Goal: Task Accomplishment & Management: Complete application form

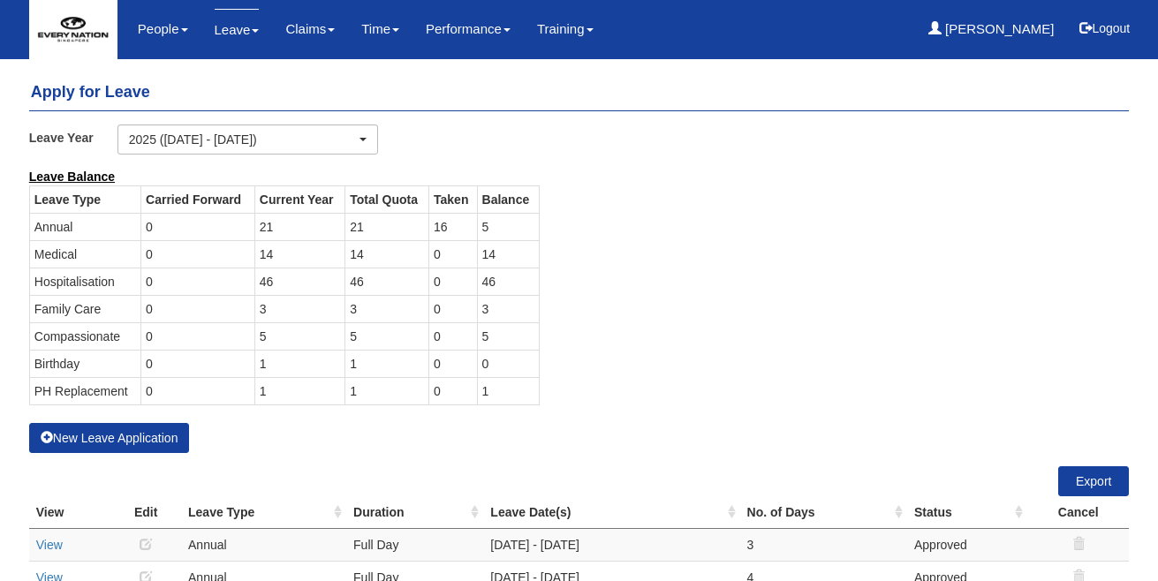
select select "50"
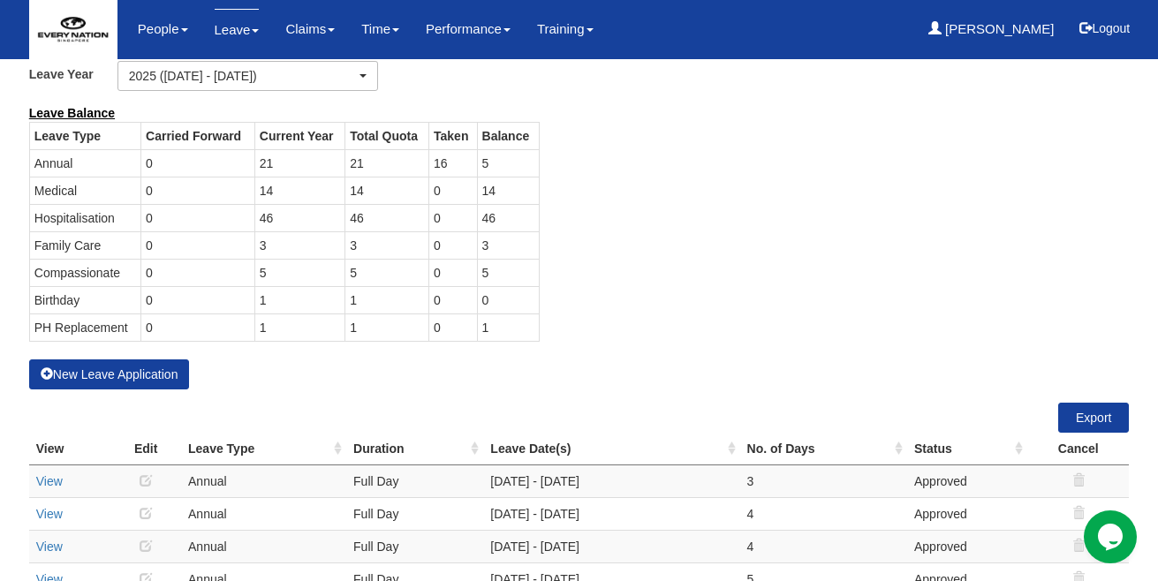
scroll to position [57, 0]
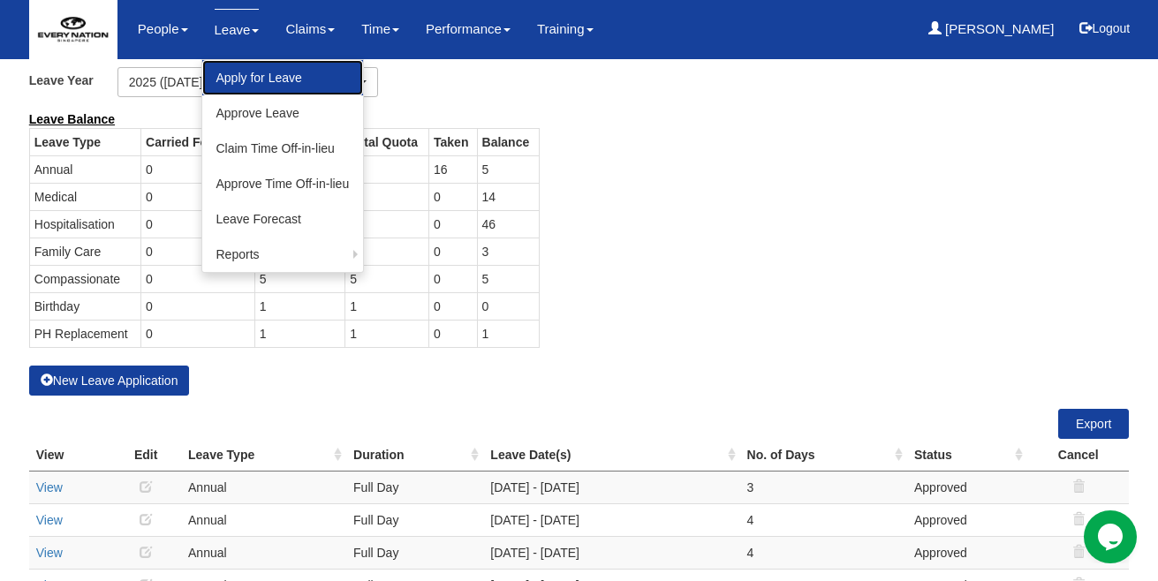
click at [260, 82] on link "Apply for Leave" at bounding box center [283, 77] width 162 height 35
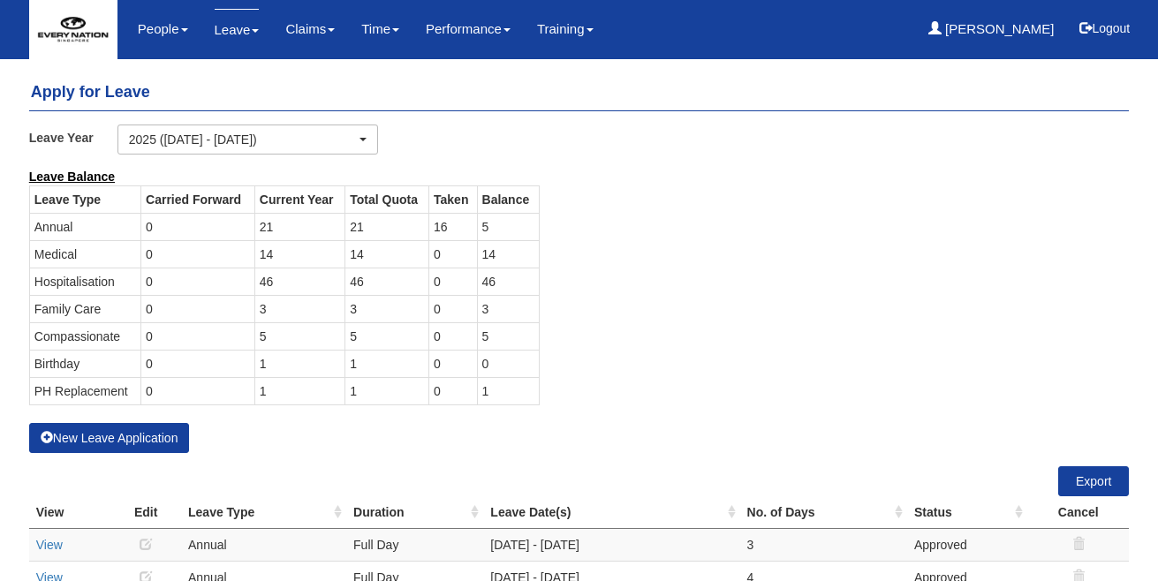
select select "50"
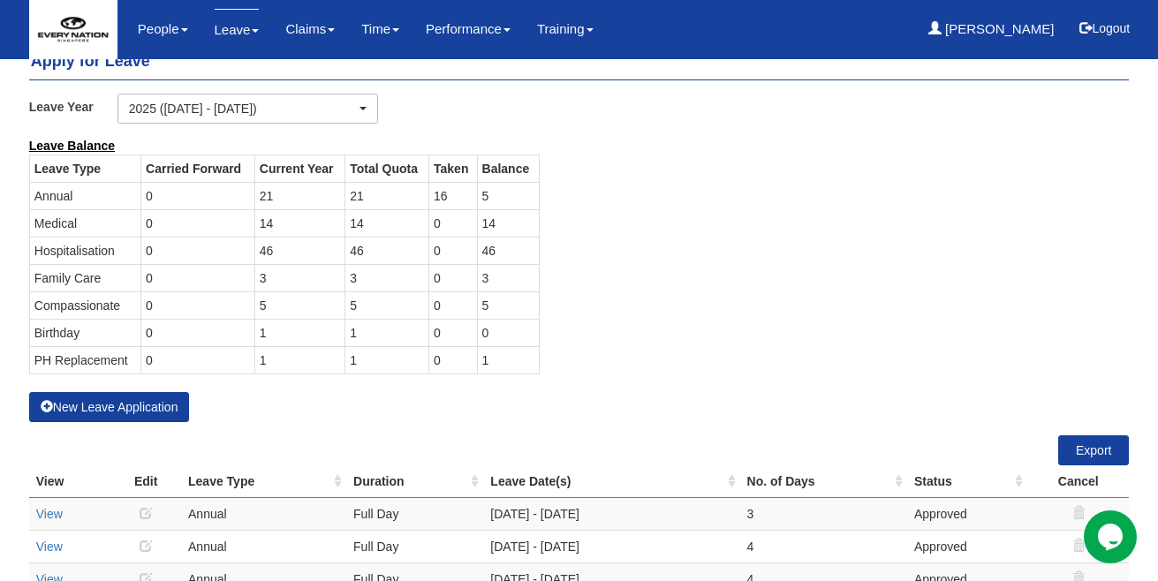
scroll to position [75, 0]
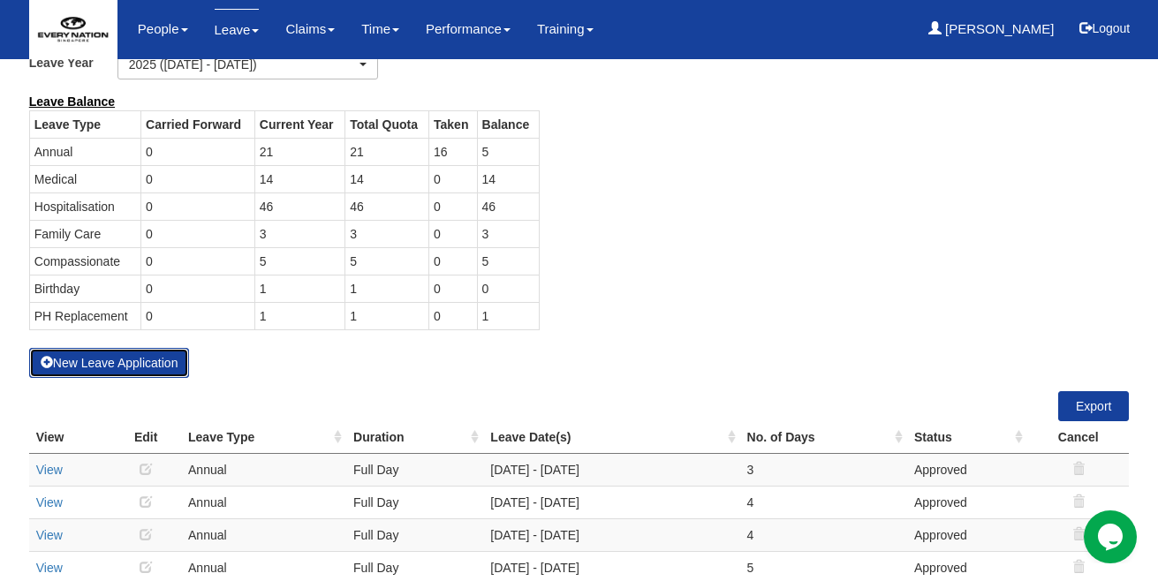
click at [133, 369] on button "New Leave Application" at bounding box center [109, 363] width 161 height 30
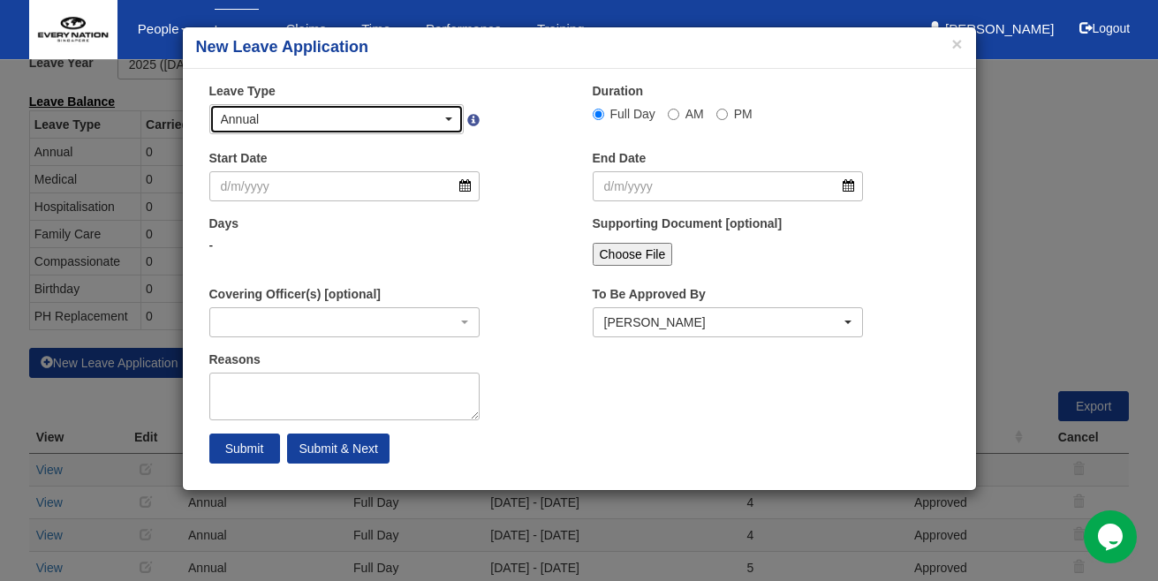
click at [450, 119] on span "button" at bounding box center [448, 119] width 7 height 4
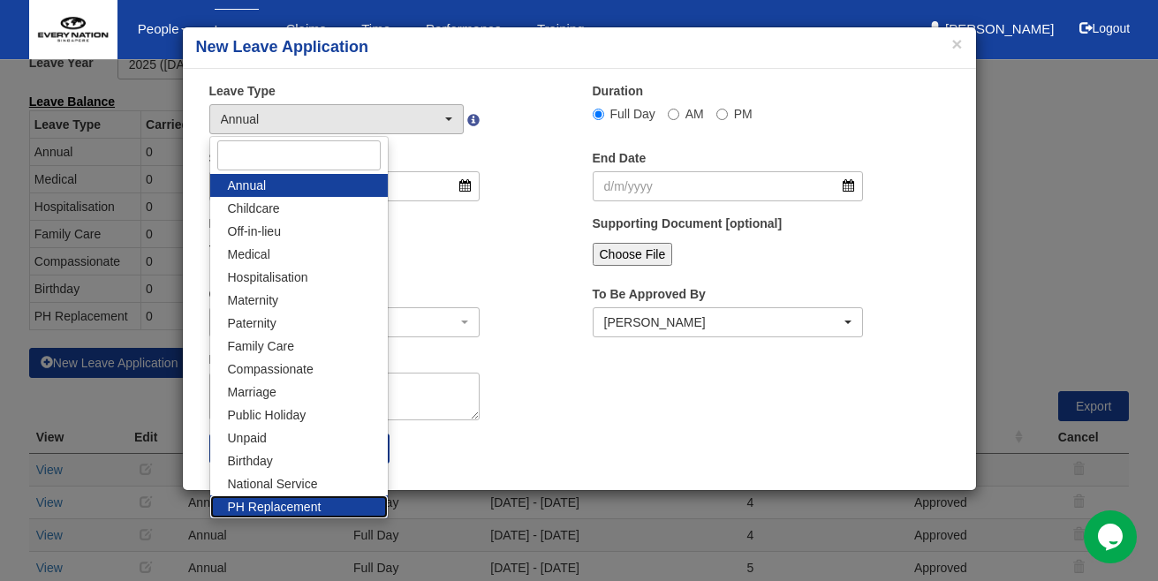
click at [324, 500] on link "PH Replacement" at bounding box center [298, 506] width 177 height 23
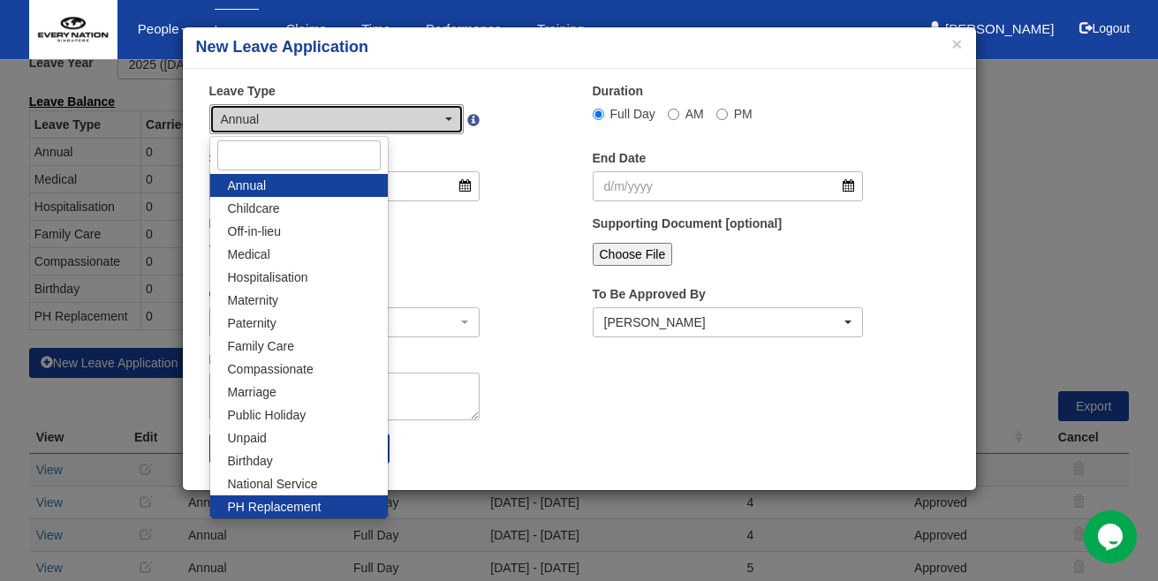
select select "26"
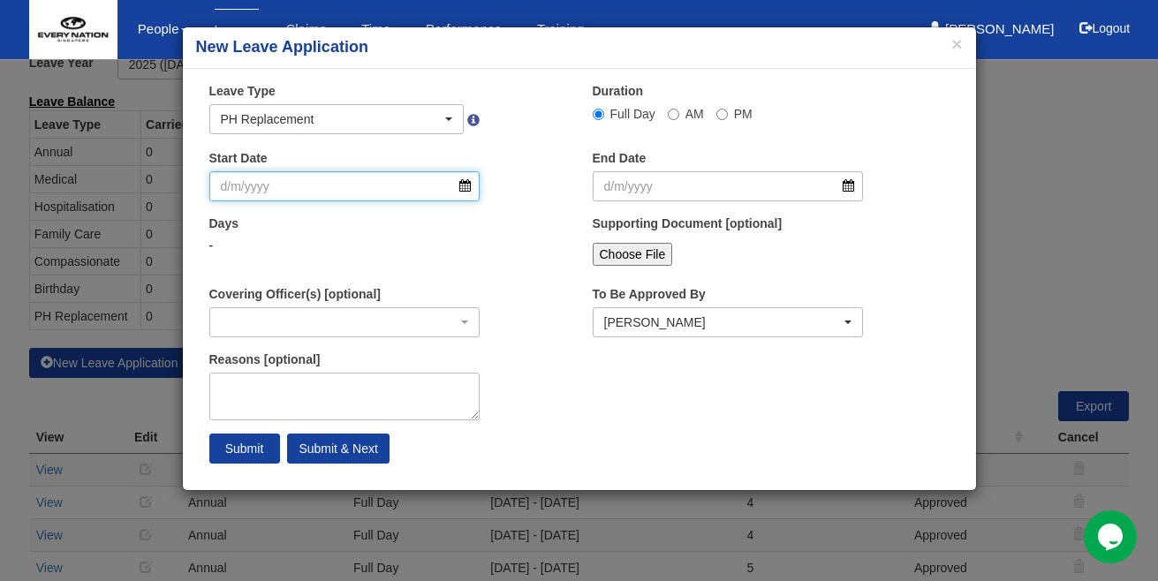
click at [472, 184] on input "Start Date" at bounding box center [344, 186] width 271 height 30
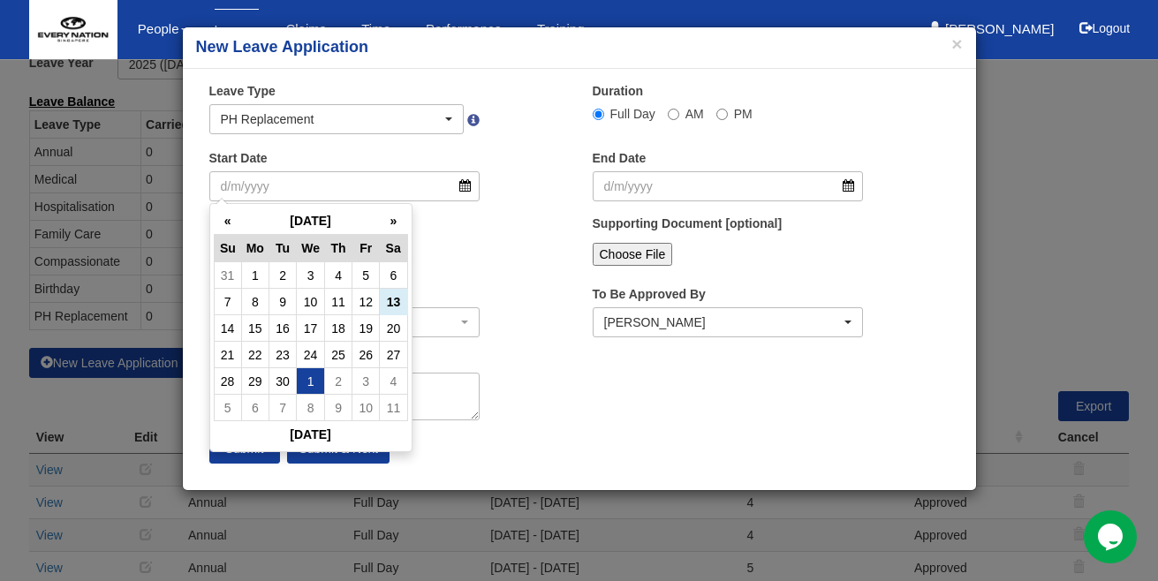
click at [312, 376] on td "1" at bounding box center [311, 381] width 28 height 26
type input "1/10/2025"
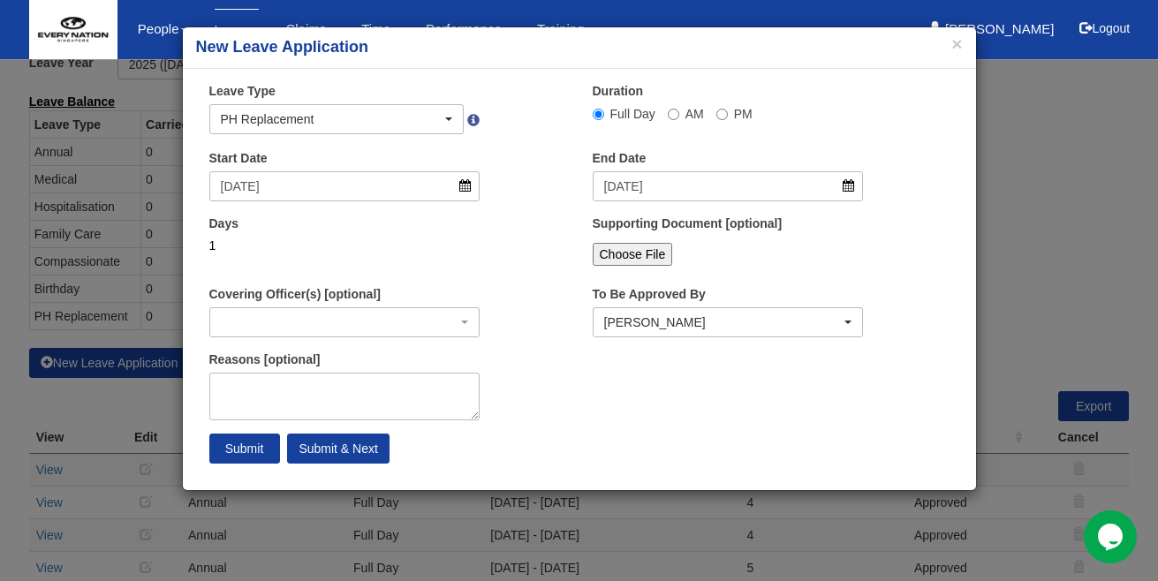
select select
click at [329, 440] on input "Submit & Next" at bounding box center [338, 449] width 102 height 30
select select "1"
select select
select select "50"
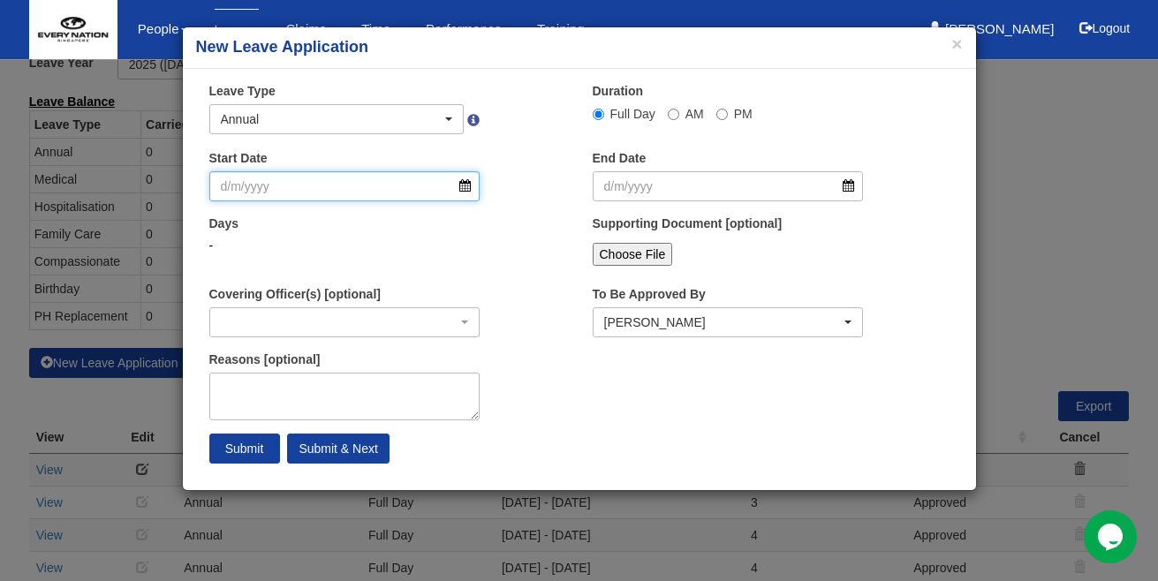
click at [465, 192] on input "Start Date" at bounding box center [344, 186] width 271 height 30
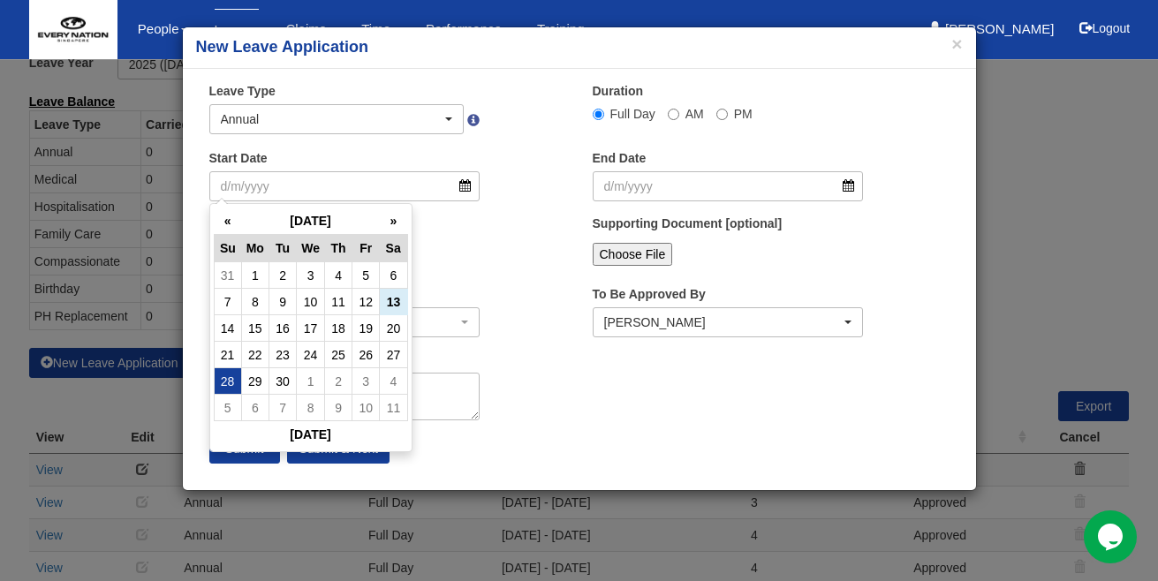
click at [222, 382] on td "28" at bounding box center [227, 381] width 27 height 26
type input "28/9/2025"
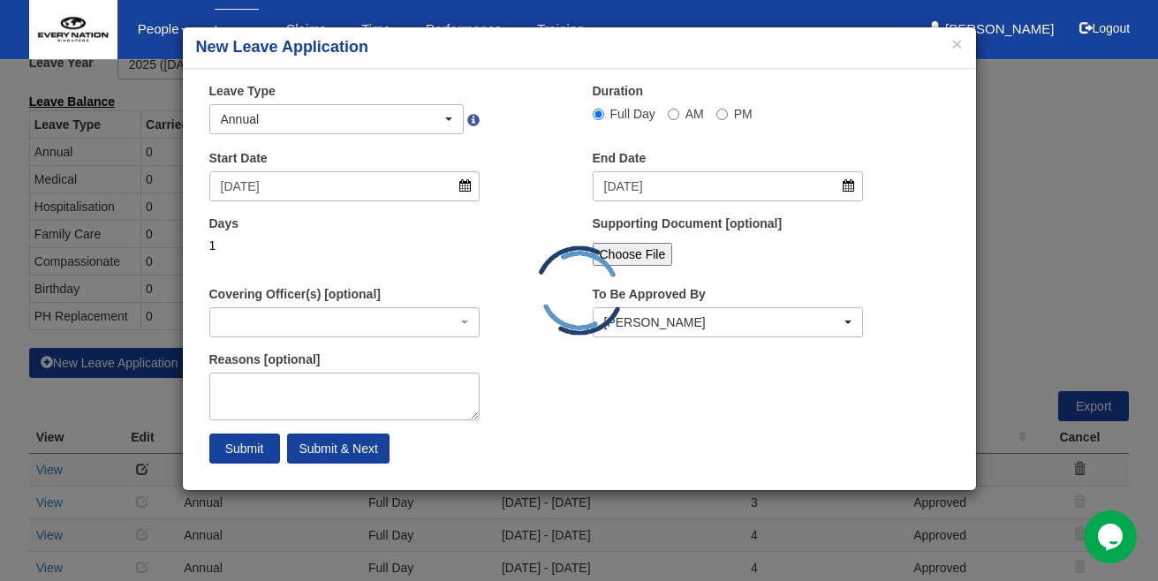
select select
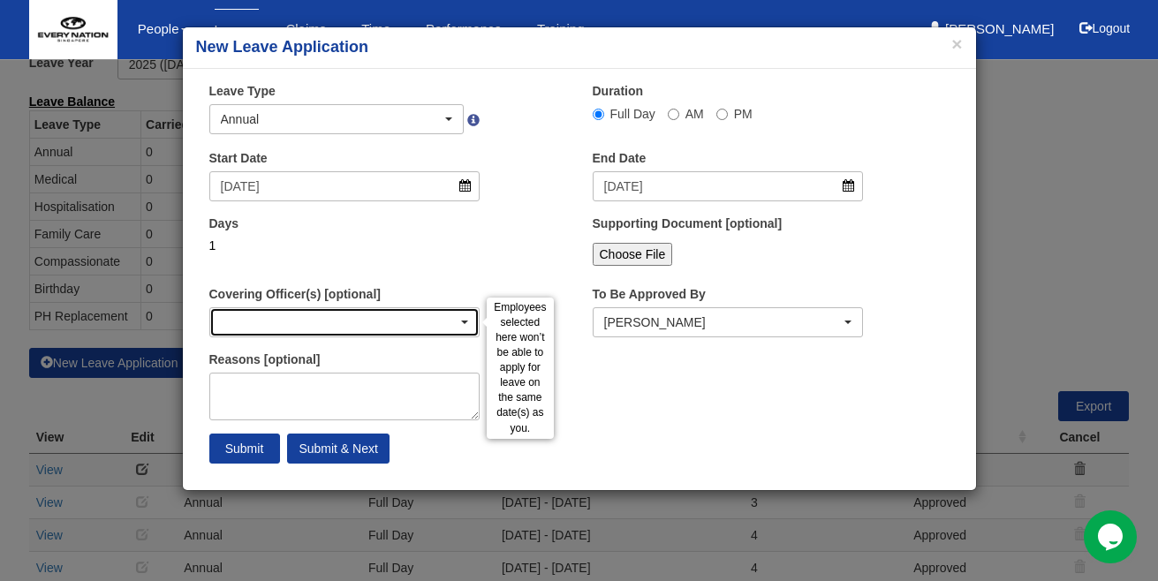
click at [465, 324] on div "button" at bounding box center [344, 322] width 269 height 28
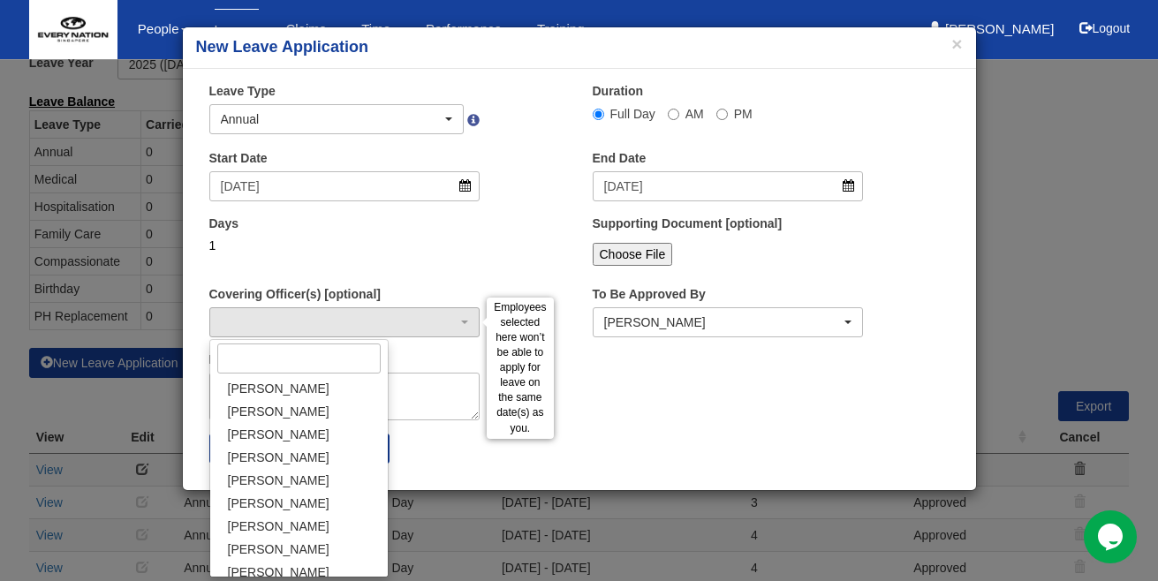
click at [478, 247] on div "1" at bounding box center [344, 246] width 271 height 18
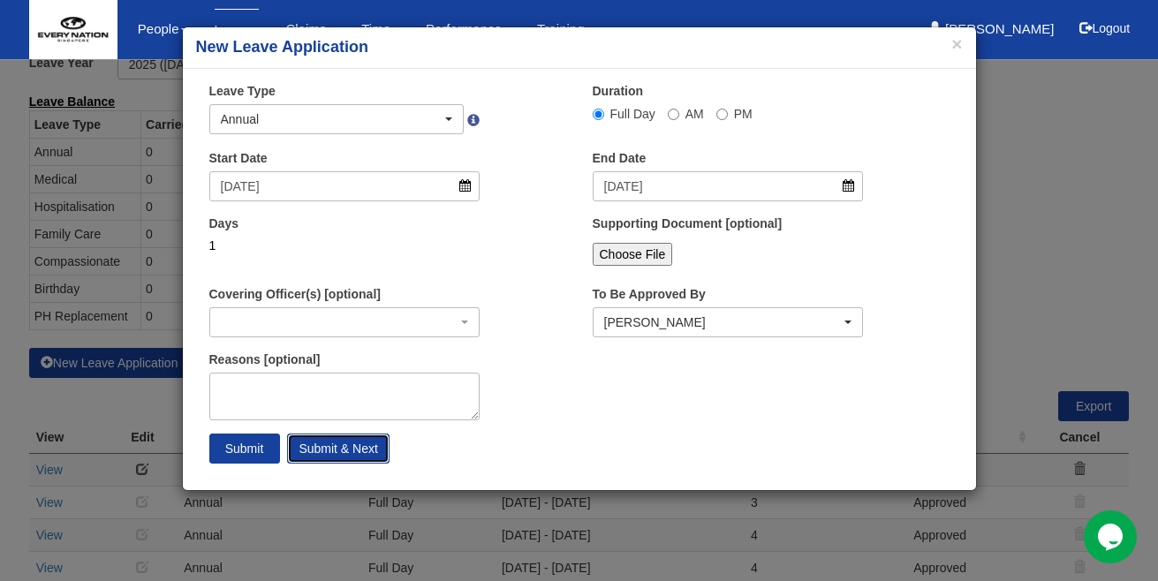
click at [332, 453] on input "Submit & Next" at bounding box center [338, 449] width 102 height 30
select select
select select "50"
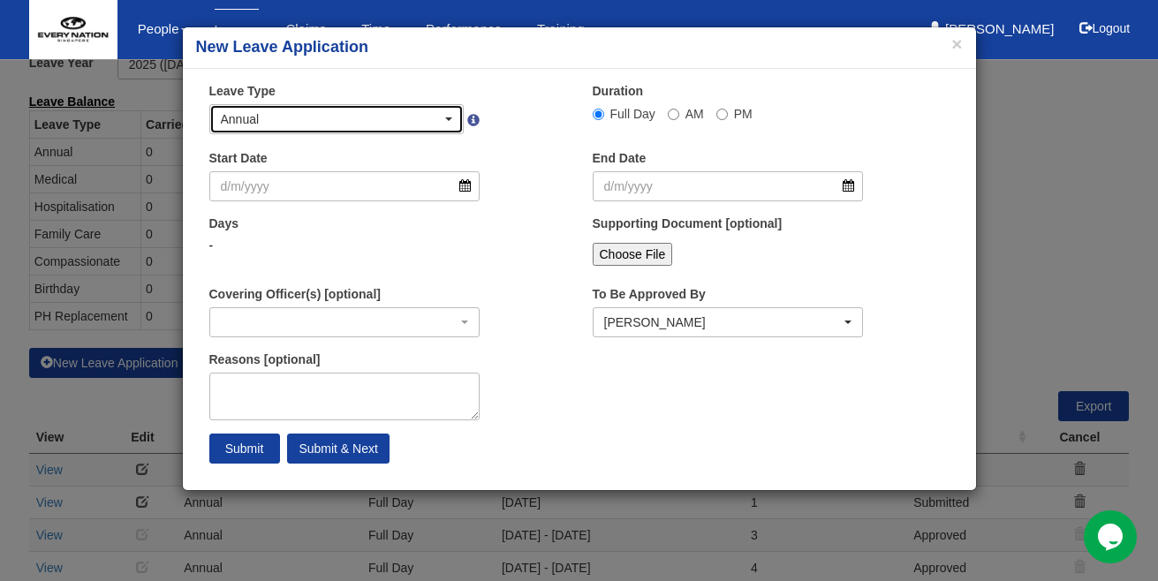
click at [448, 122] on div "Annual" at bounding box center [337, 119] width 232 height 18
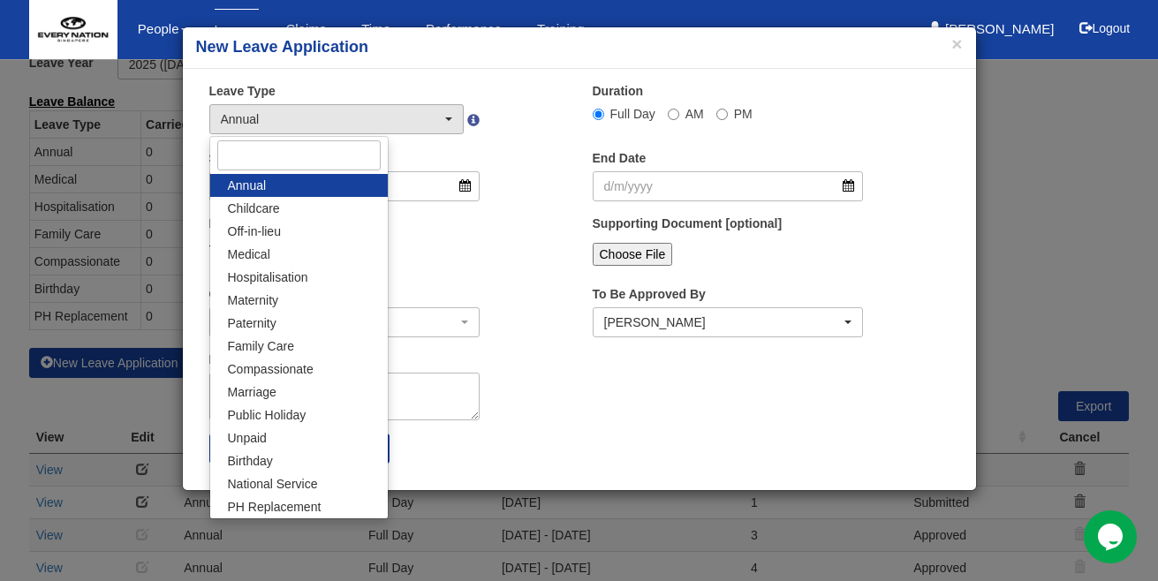
click at [510, 144] on div "Leave Type Annual Childcare Off-in-lieu Medical Hospitalisation Maternity Pater…" at bounding box center [387, 114] width 383 height 65
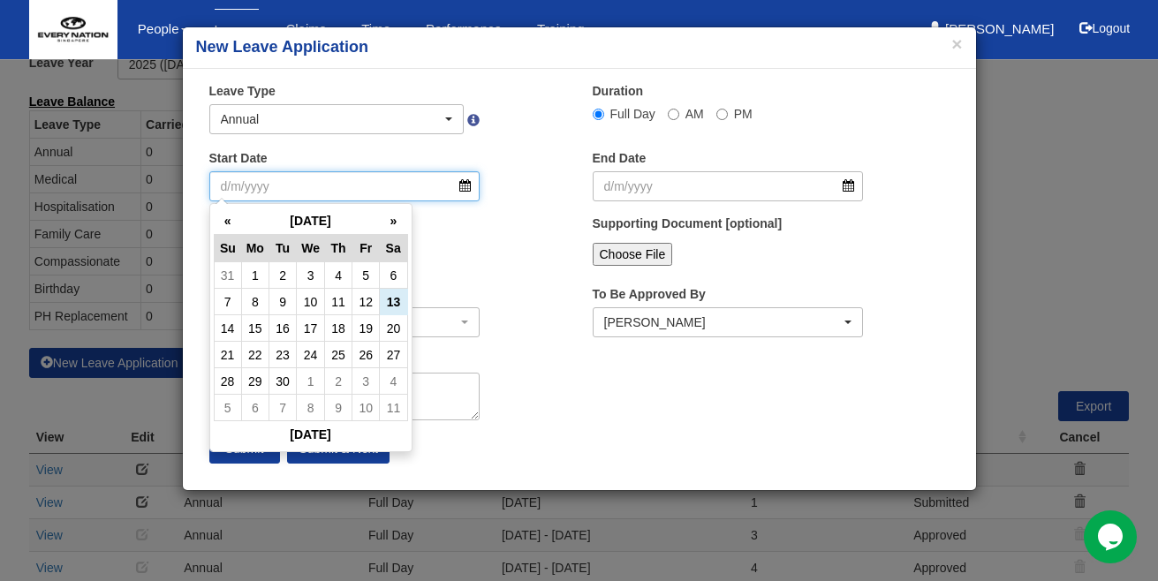
click at [450, 199] on input "Start Date" at bounding box center [344, 186] width 271 height 30
click at [395, 228] on th "»" at bounding box center [393, 220] width 27 height 27
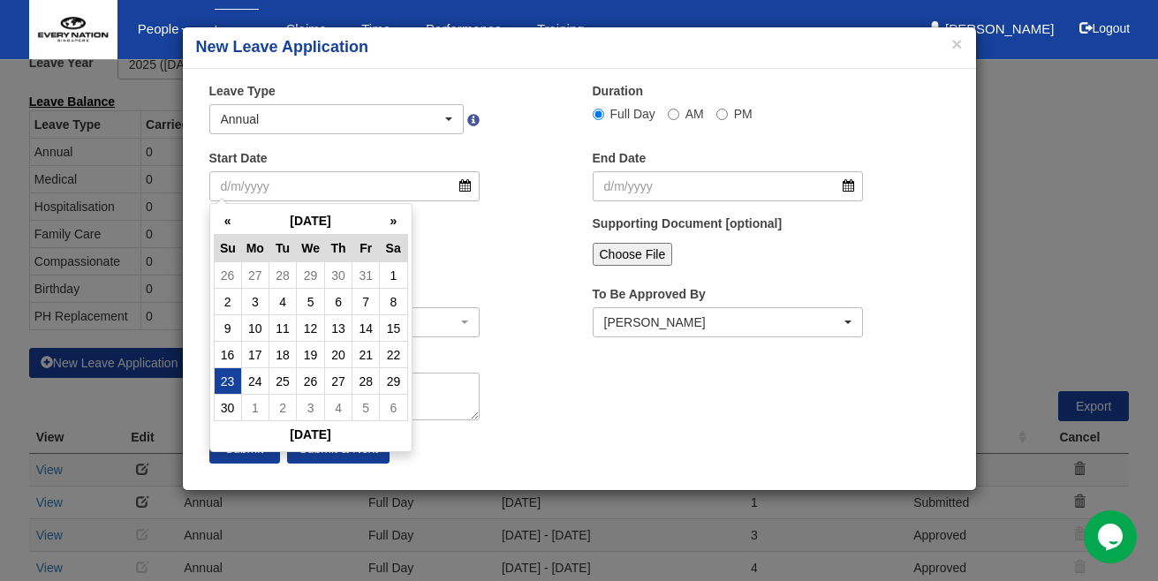
click at [229, 380] on td "23" at bounding box center [227, 381] width 27 height 26
type input "23/11/2025"
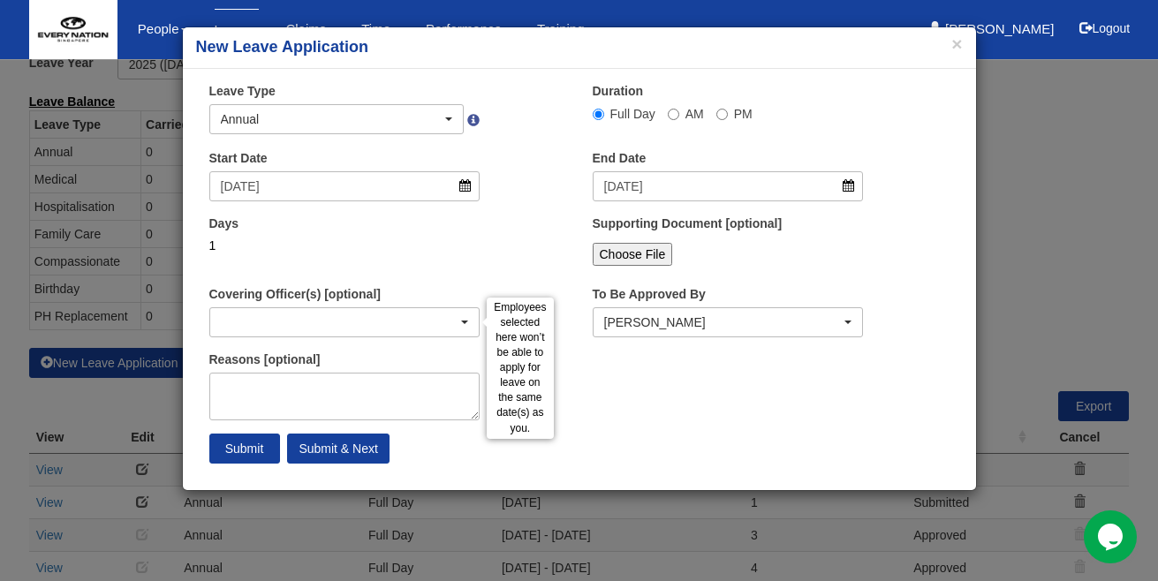
select select
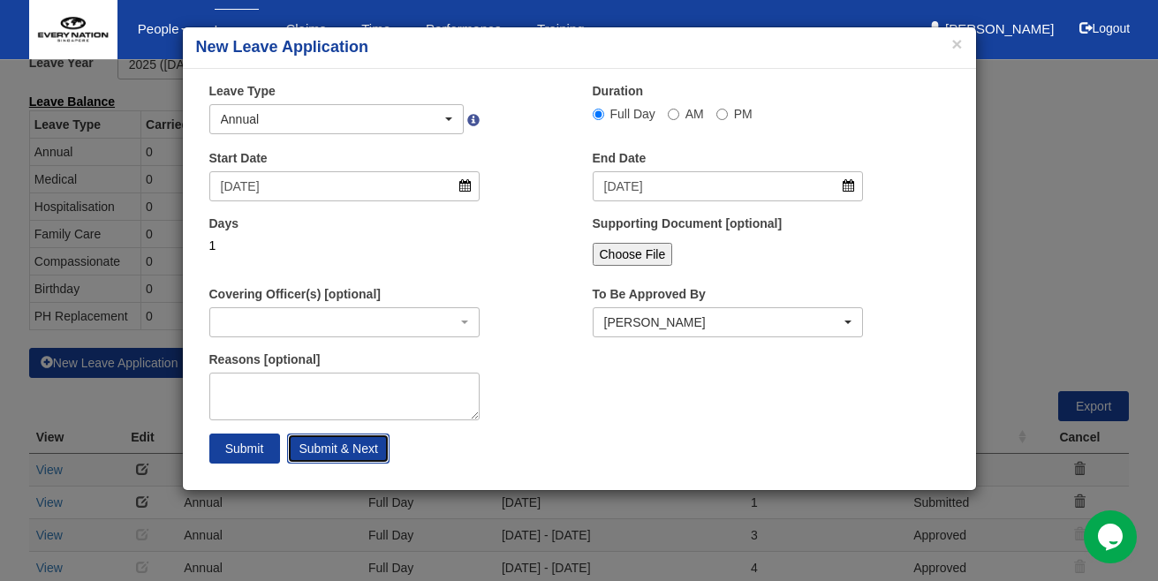
click at [343, 449] on input "Submit & Next" at bounding box center [338, 449] width 102 height 30
select select
select select "50"
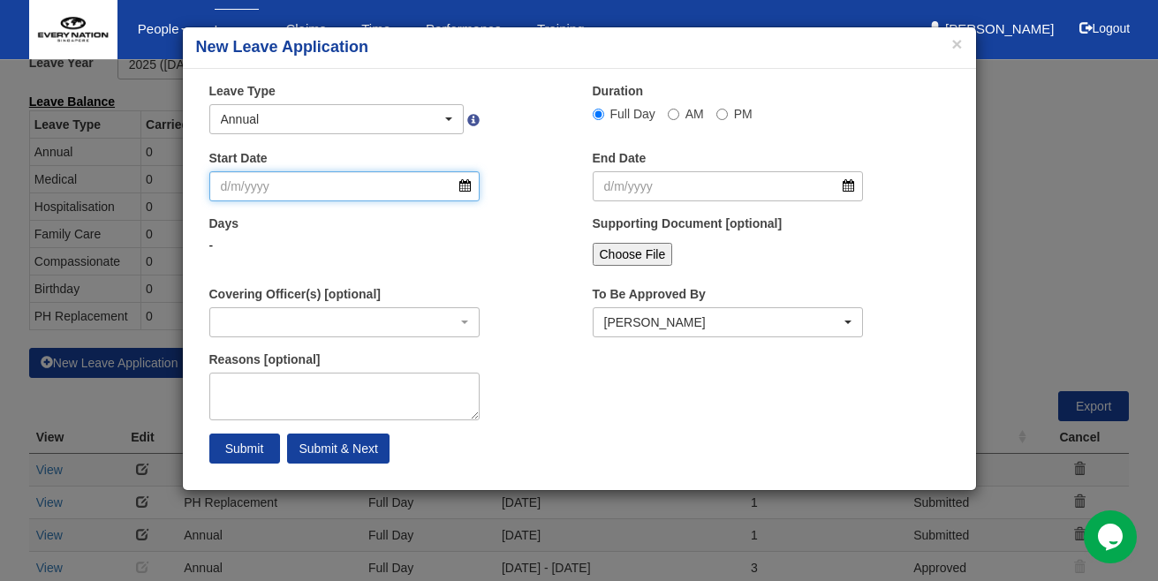
click at [471, 185] on input "Start Date" at bounding box center [344, 186] width 271 height 30
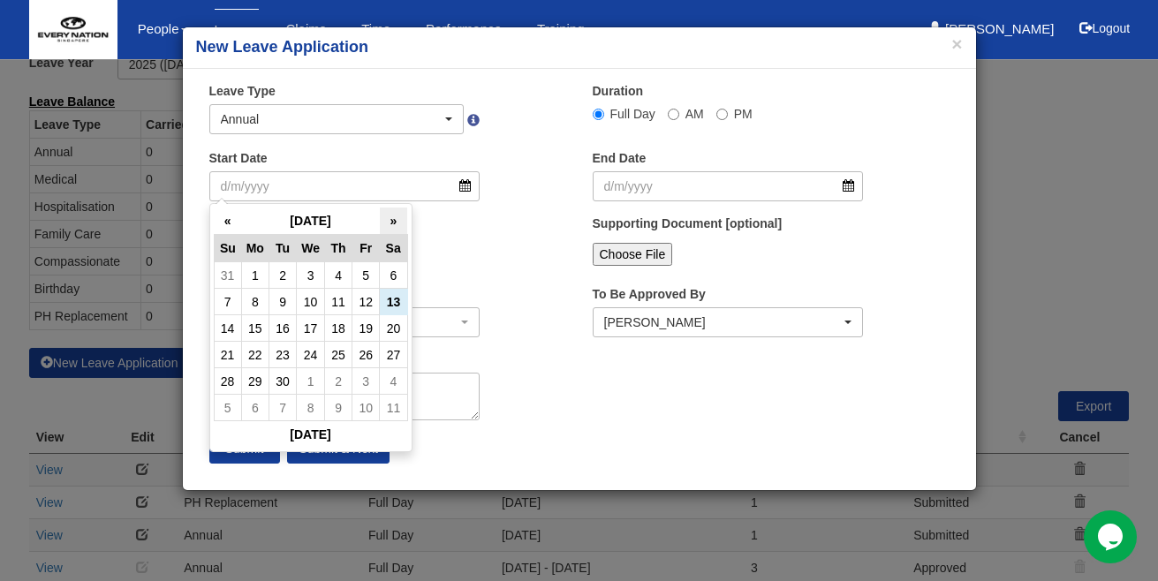
click at [395, 222] on th "»" at bounding box center [393, 220] width 27 height 27
click at [398, 219] on th "»" at bounding box center [393, 220] width 27 height 27
click at [312, 383] on td "26" at bounding box center [311, 381] width 28 height 26
type input "26/11/2025"
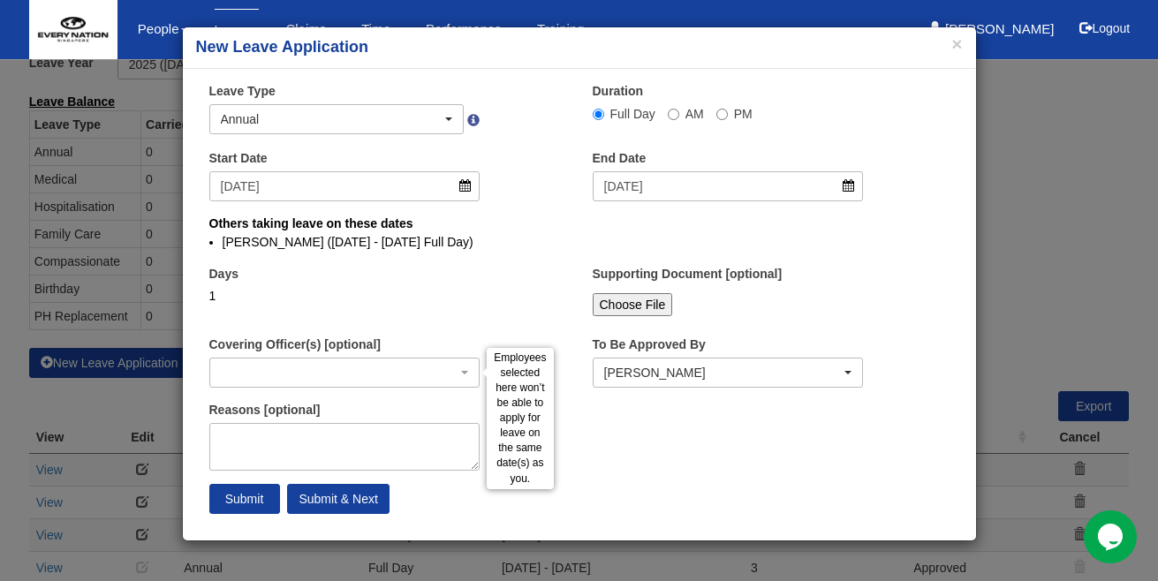
select select
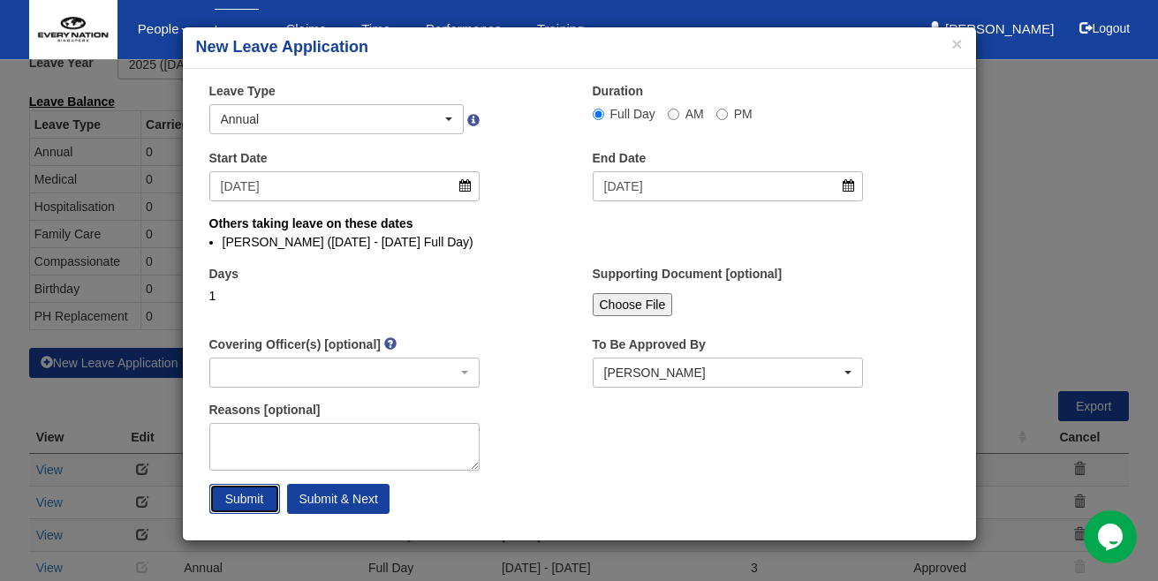
click at [255, 500] on input "Submit" at bounding box center [244, 499] width 71 height 30
select select
select select "50"
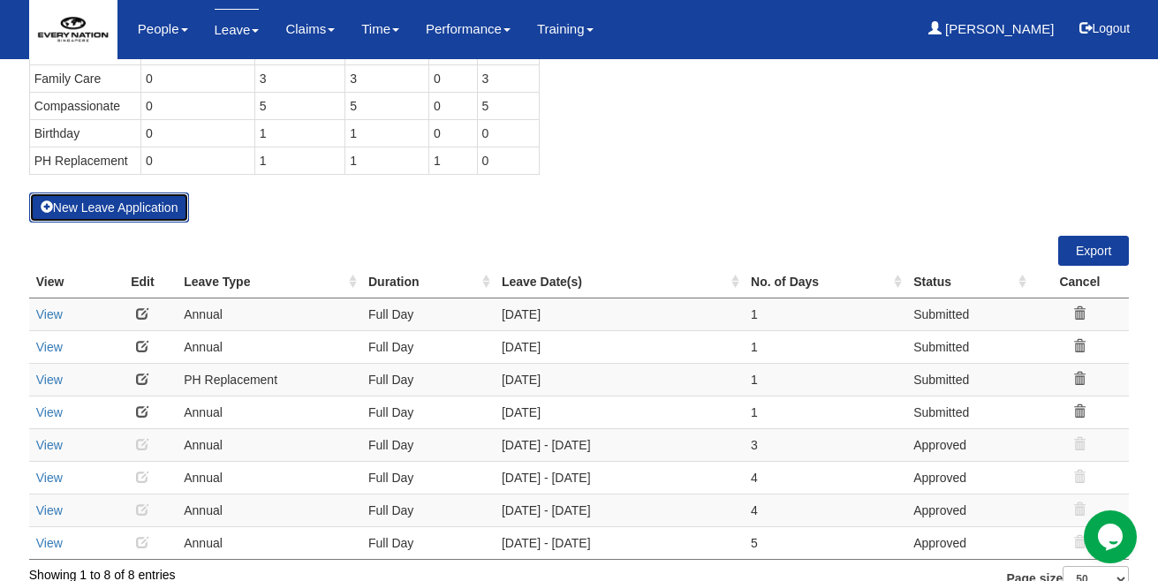
scroll to position [229, 0]
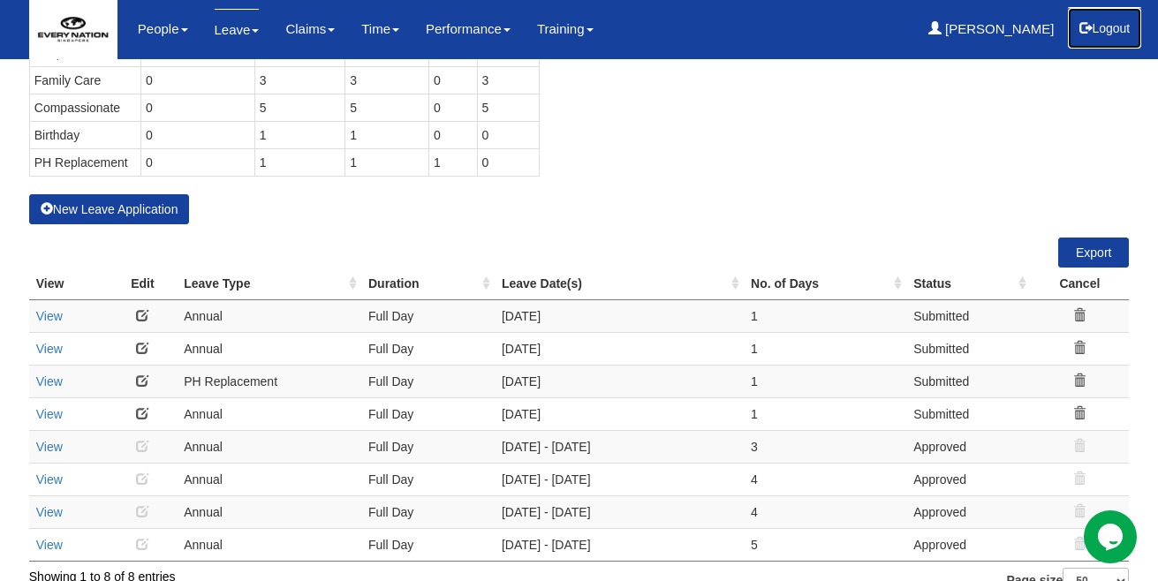
click at [1105, 32] on button "Logout" at bounding box center [1104, 28] width 75 height 42
